Goal: Browse casually

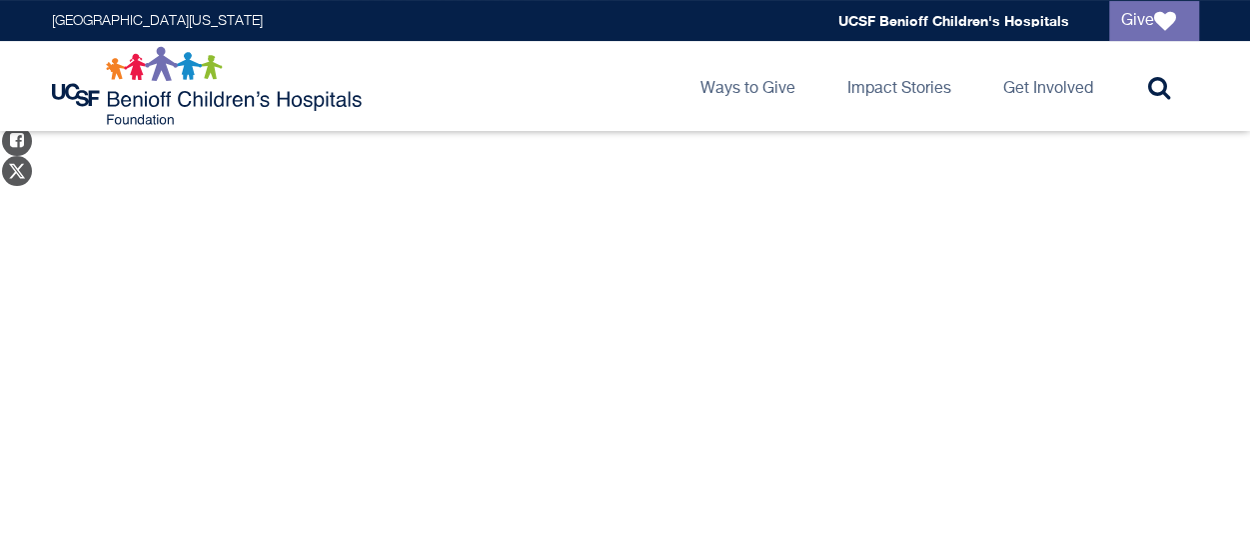
scroll to position [236, 0]
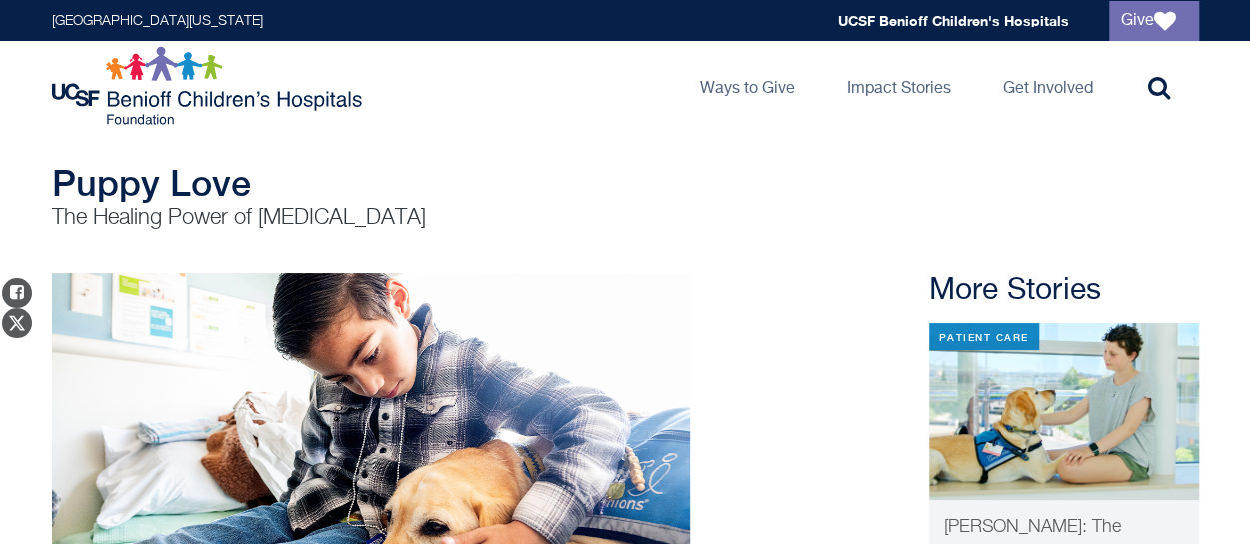
scroll to position [41, 0]
